Goal: Task Accomplishment & Management: Manage account settings

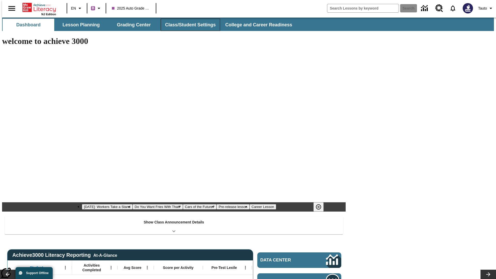
click at [187, 25] on button "Class/Student Settings" at bounding box center [190, 25] width 59 height 12
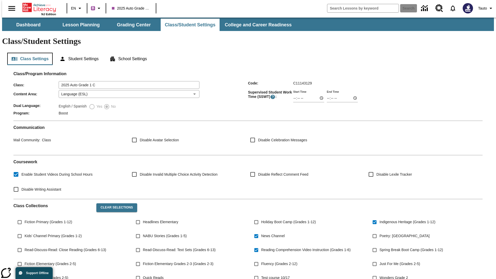
click at [28, 53] on button "Class Settings" at bounding box center [29, 59] width 45 height 12
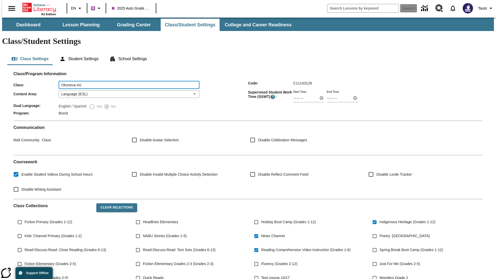
type input "Okuneva Inc"
type input "06:00"
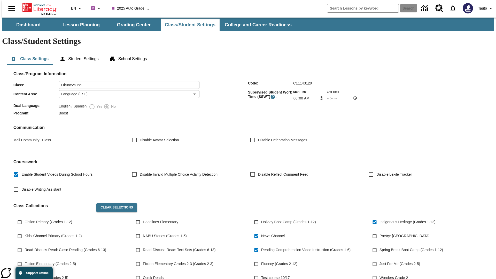
type input "06:01"
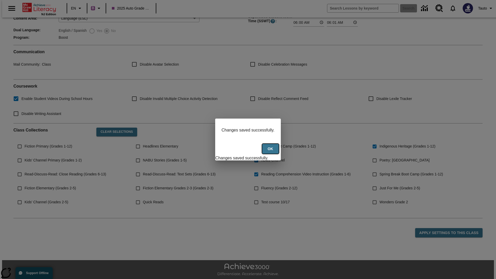
click at [271, 152] on button "Ok" at bounding box center [270, 149] width 17 height 10
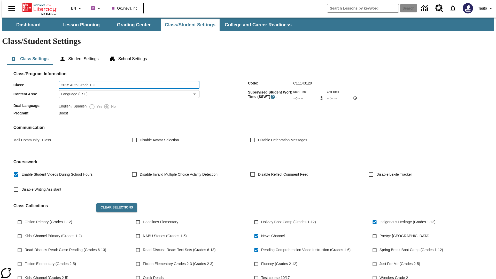
type input "2025 Auto Grade 1 C"
type input "06:00"
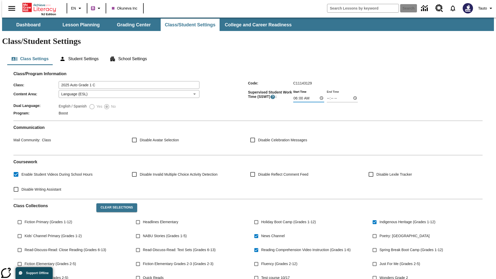
type input "06:01"
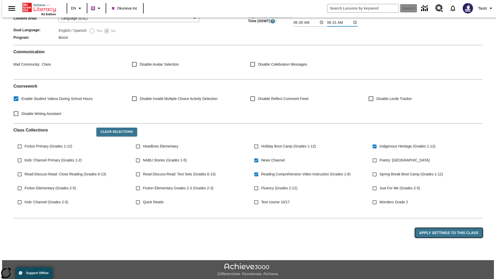
click at [452, 228] on button "Apply Settings to this Class" at bounding box center [448, 233] width 67 height 10
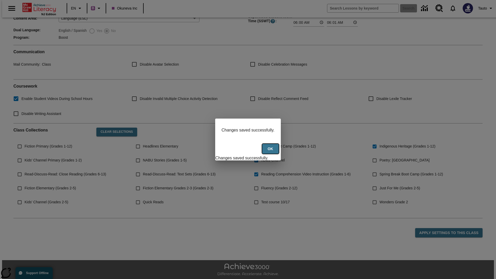
click at [271, 152] on button "Ok" at bounding box center [270, 149] width 17 height 10
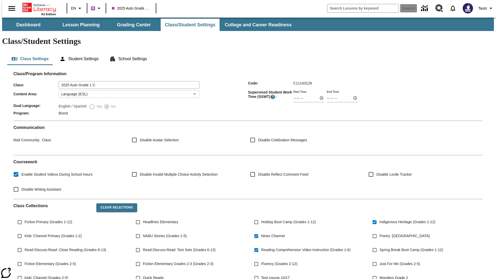
click at [127, 79] on body "Skip to main content NJ Edition EN B 2025 Auto Grade 1 C Search Tauto Dashboard…" at bounding box center [248, 193] width 492 height 351
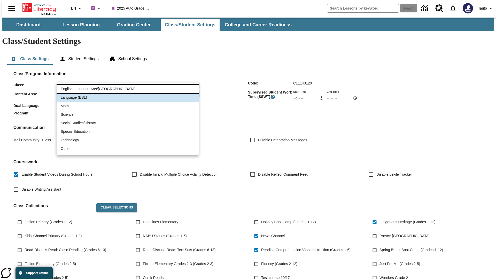
click at [128, 89] on li "English Language Arts/Reading" at bounding box center [128, 89] width 142 height 9
type input "1"
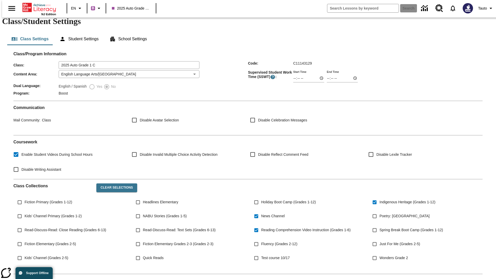
scroll to position [76, 0]
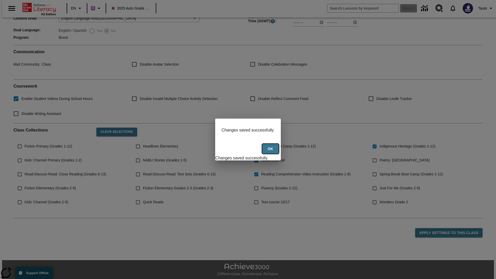
click at [271, 152] on button "Ok" at bounding box center [270, 149] width 17 height 10
